Goal: Find specific page/section

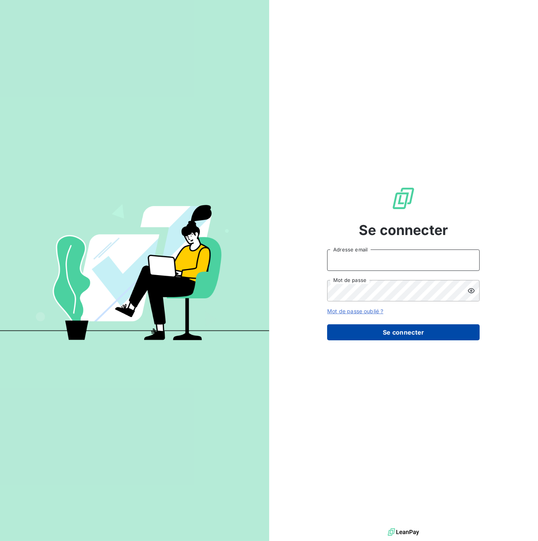
type input "[PERSON_NAME][EMAIL_ADDRESS][DOMAIN_NAME]"
click at [359, 333] on button "Se connecter" at bounding box center [403, 332] width 153 height 16
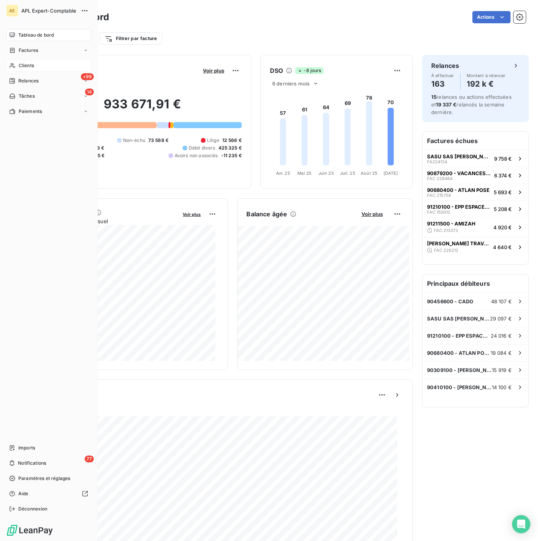
click at [12, 63] on icon at bounding box center [12, 66] width 6 height 6
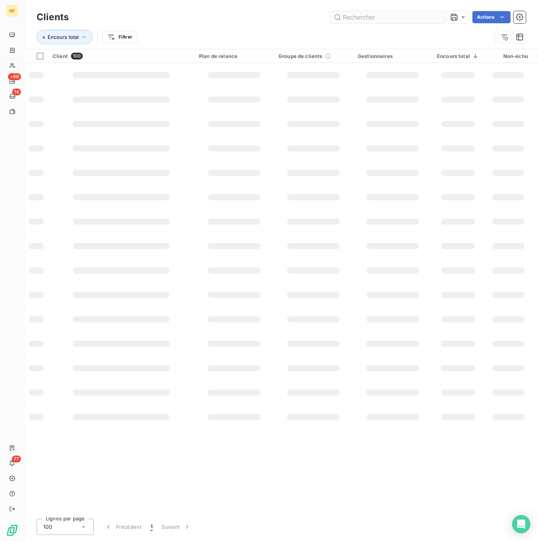
click at [360, 16] on input "text" at bounding box center [388, 17] width 114 height 12
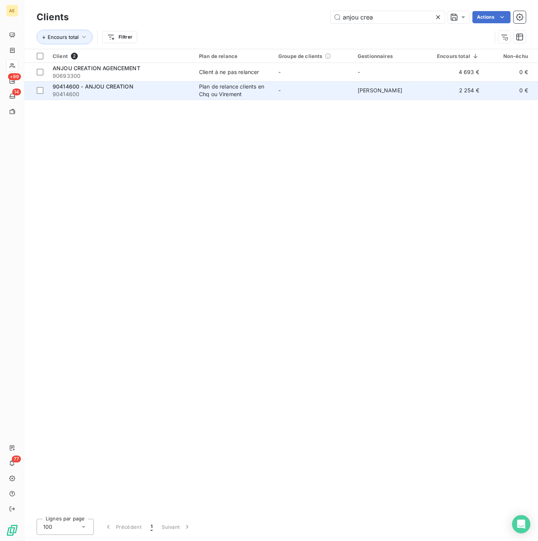
type input "anjou crea"
click at [138, 89] on div "90414600 - ANJOU CREATION" at bounding box center [121, 87] width 137 height 8
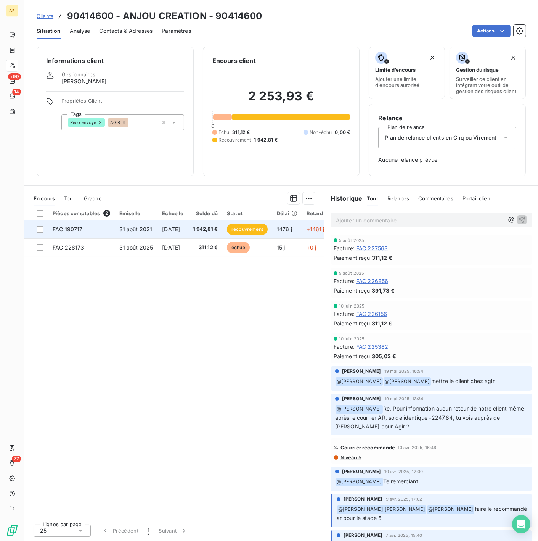
click at [129, 226] on span "31 août 2021" at bounding box center [135, 229] width 33 height 6
